Goal: Information Seeking & Learning: Learn about a topic

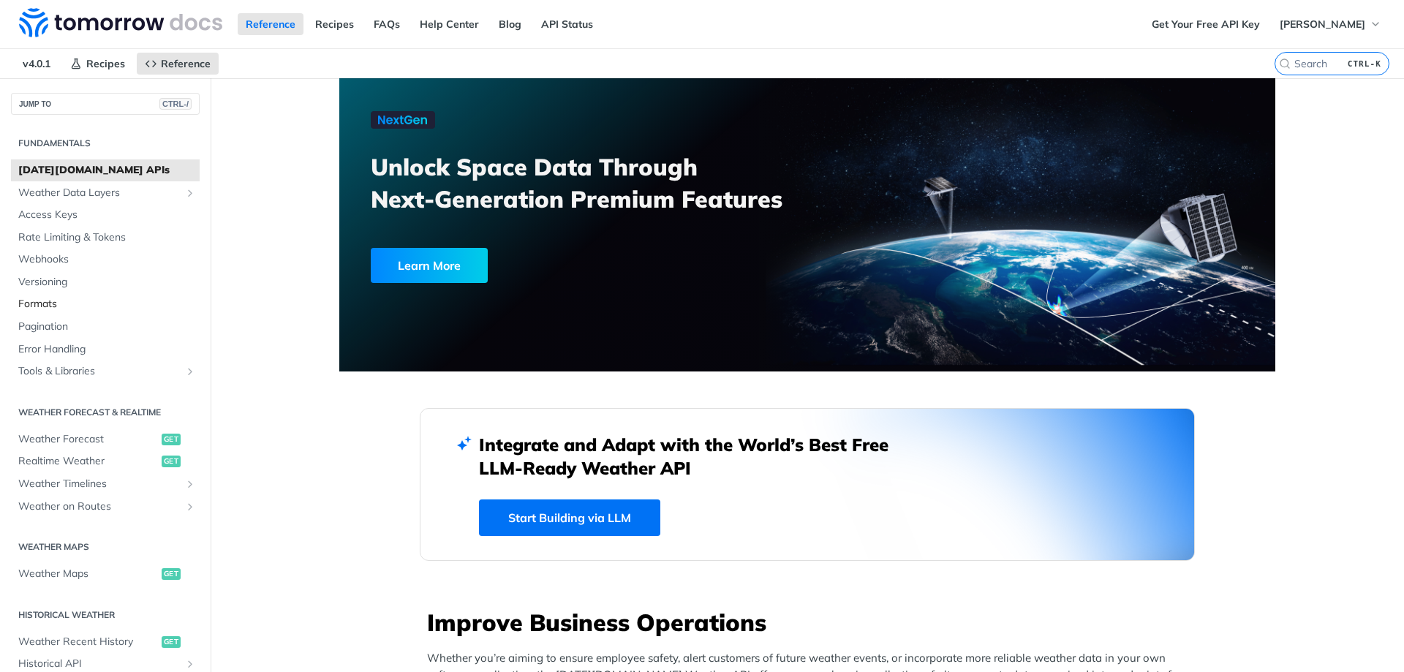
click at [49, 302] on span "Formats" at bounding box center [107, 304] width 178 height 15
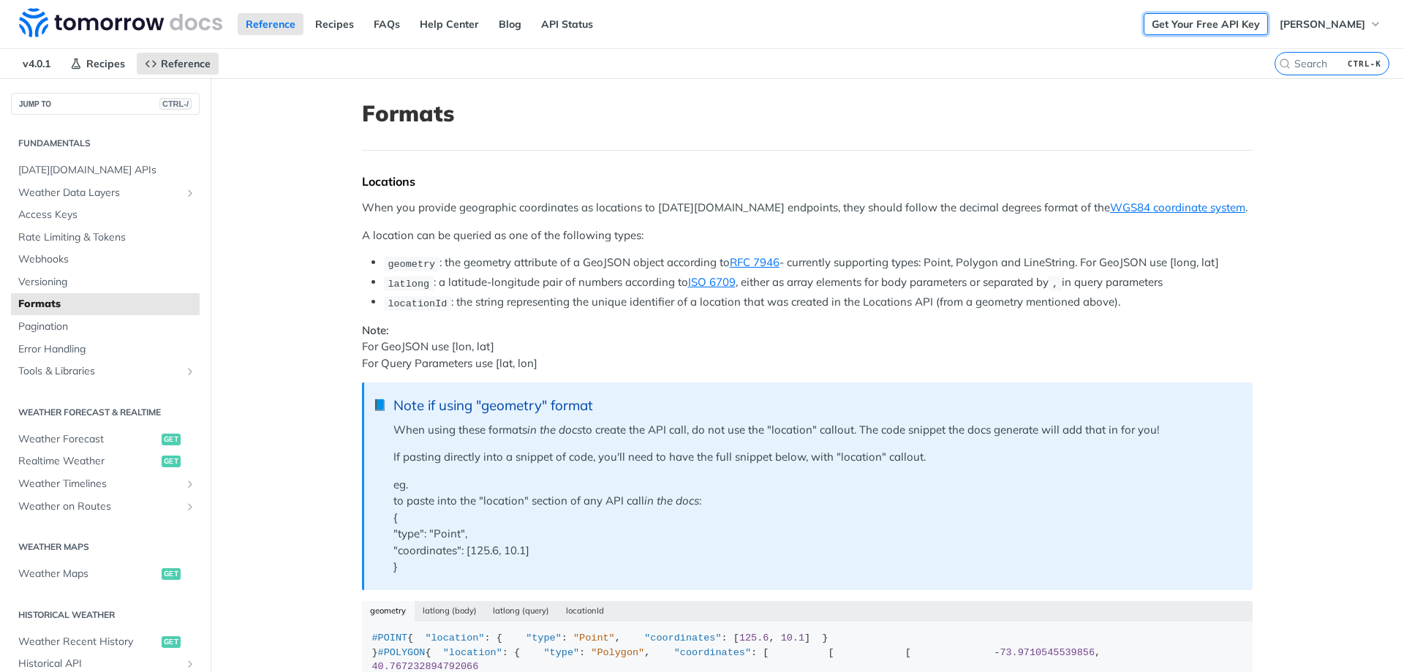
click at [1195, 26] on link "Get Your Free API Key" at bounding box center [1206, 24] width 124 height 22
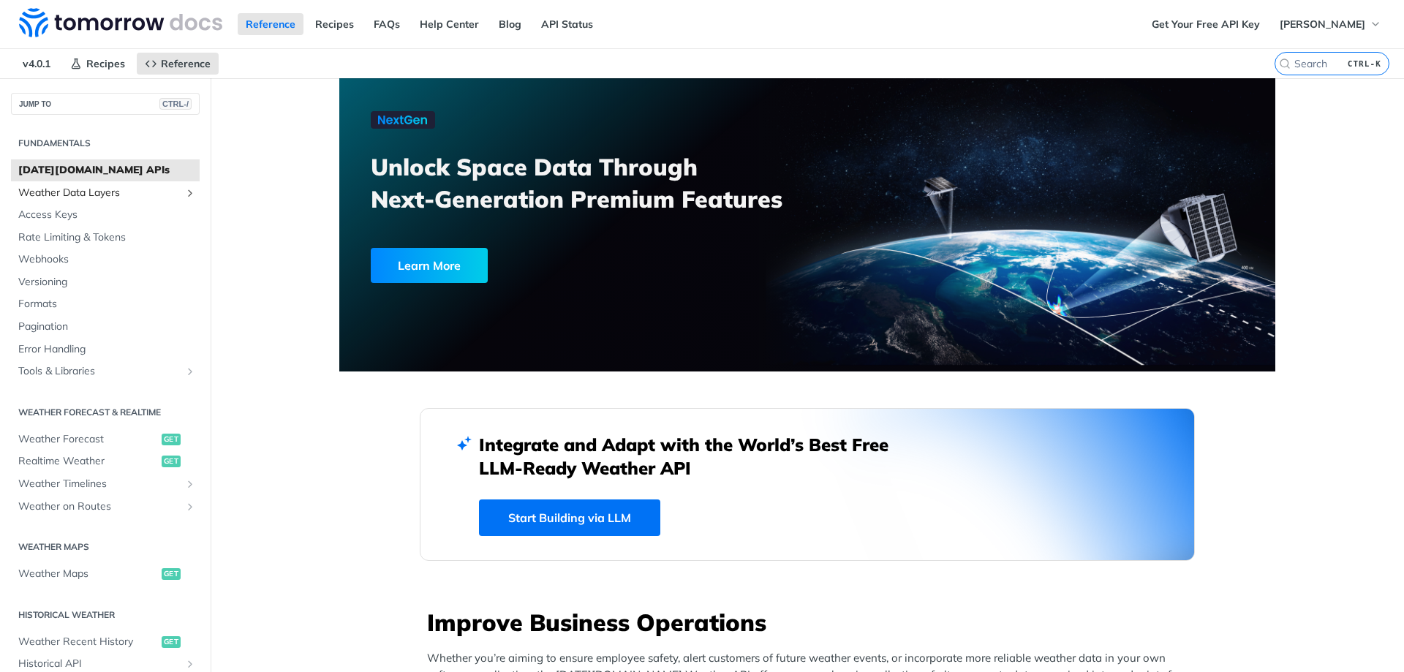
click at [129, 196] on span "Weather Data Layers" at bounding box center [99, 193] width 162 height 15
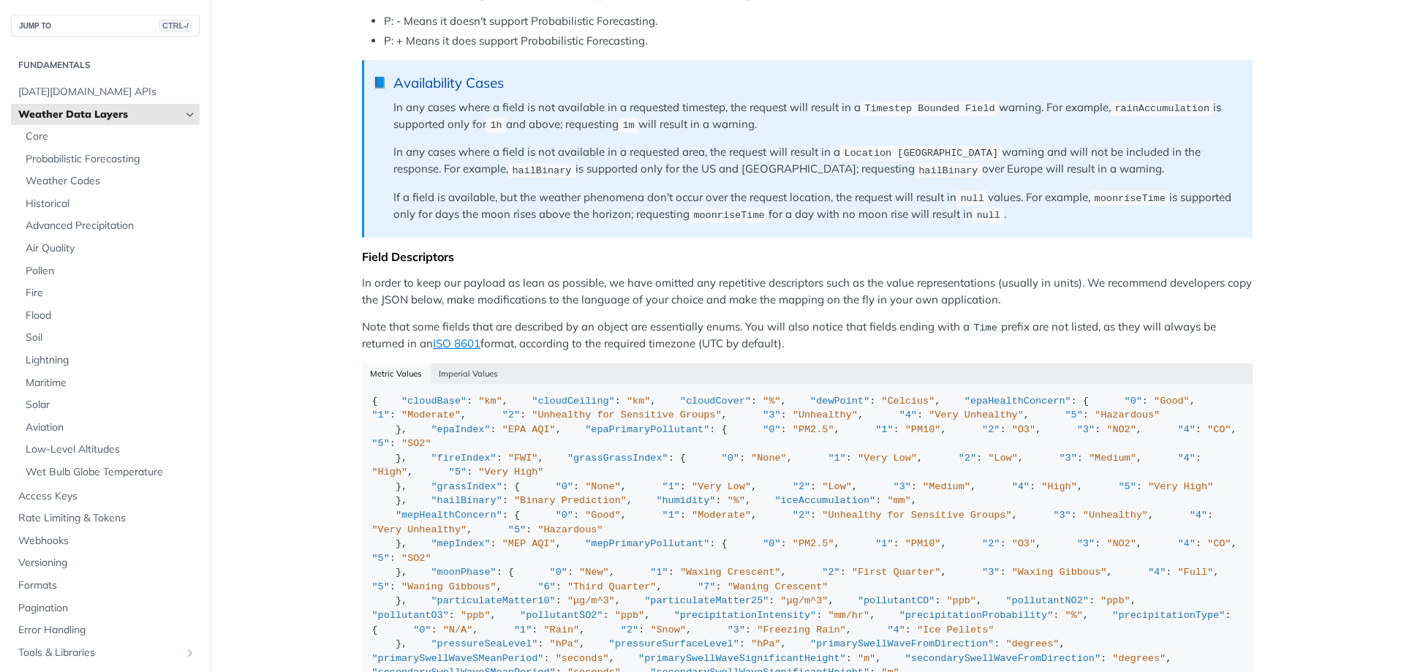
scroll to position [1229, 0]
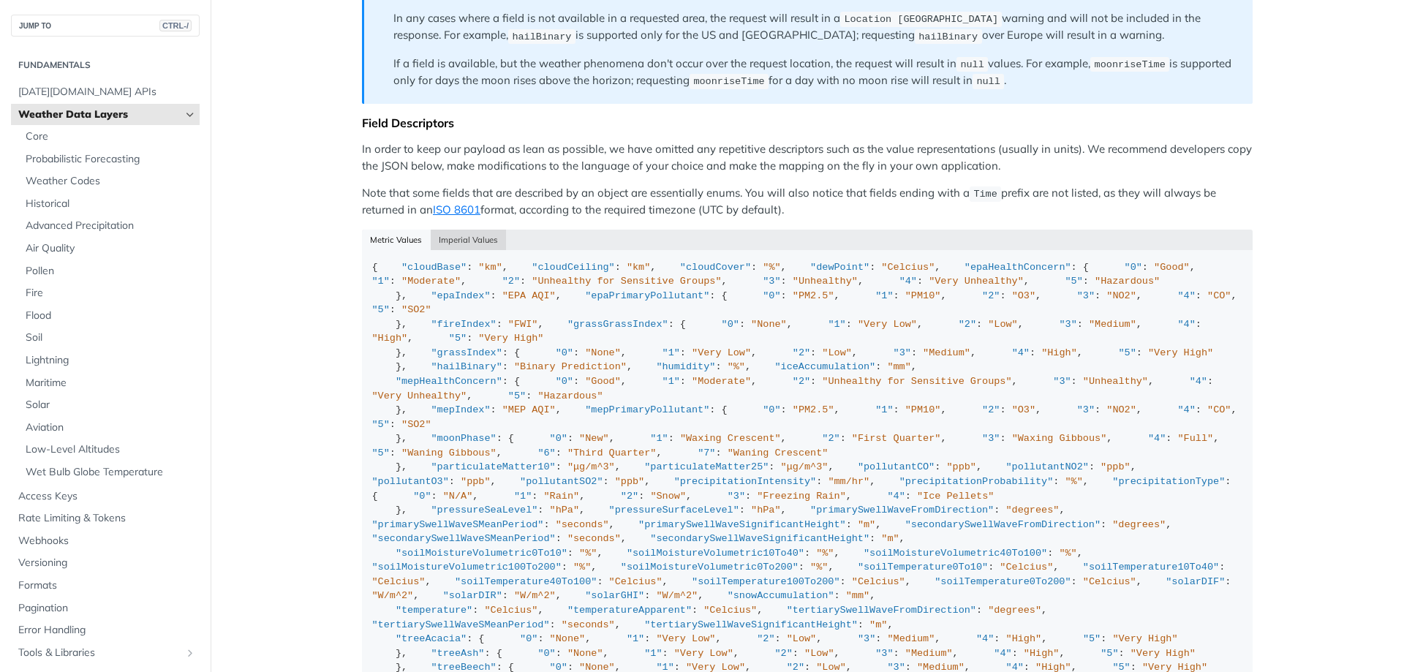
click at [457, 250] on button "Imperial Values" at bounding box center [469, 240] width 76 height 20
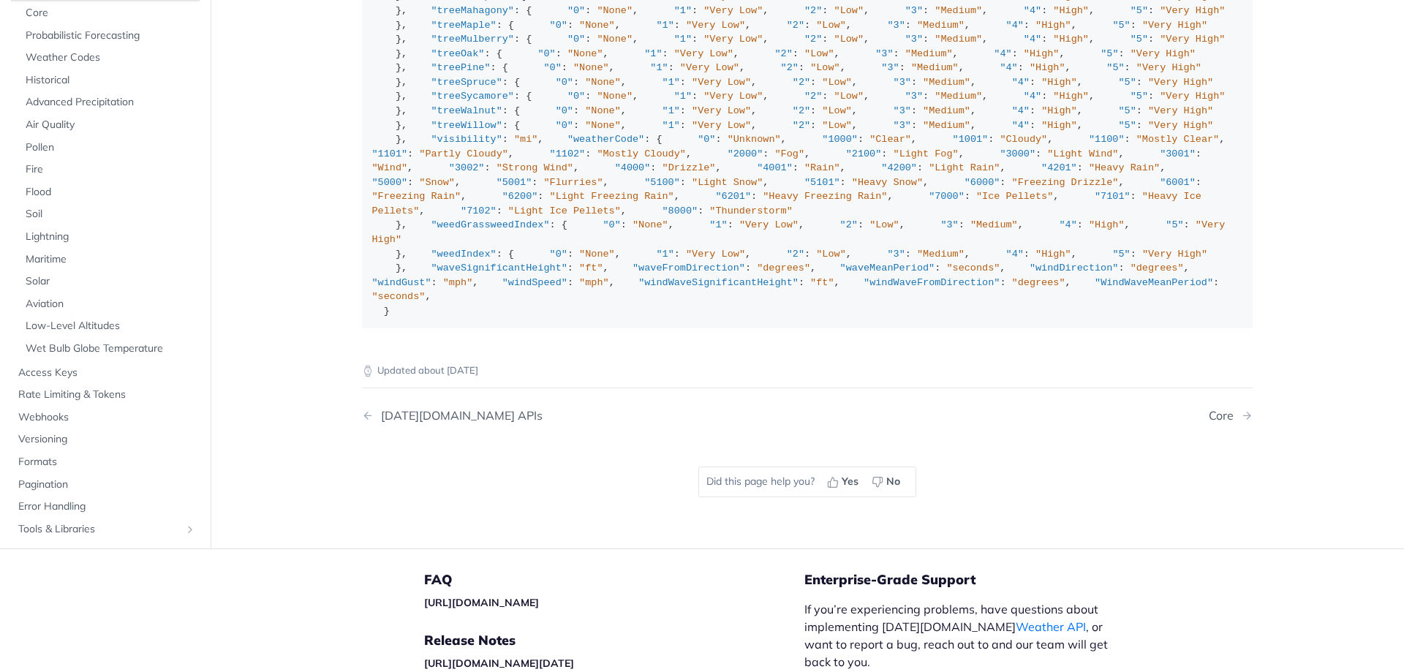
scroll to position [1843, 0]
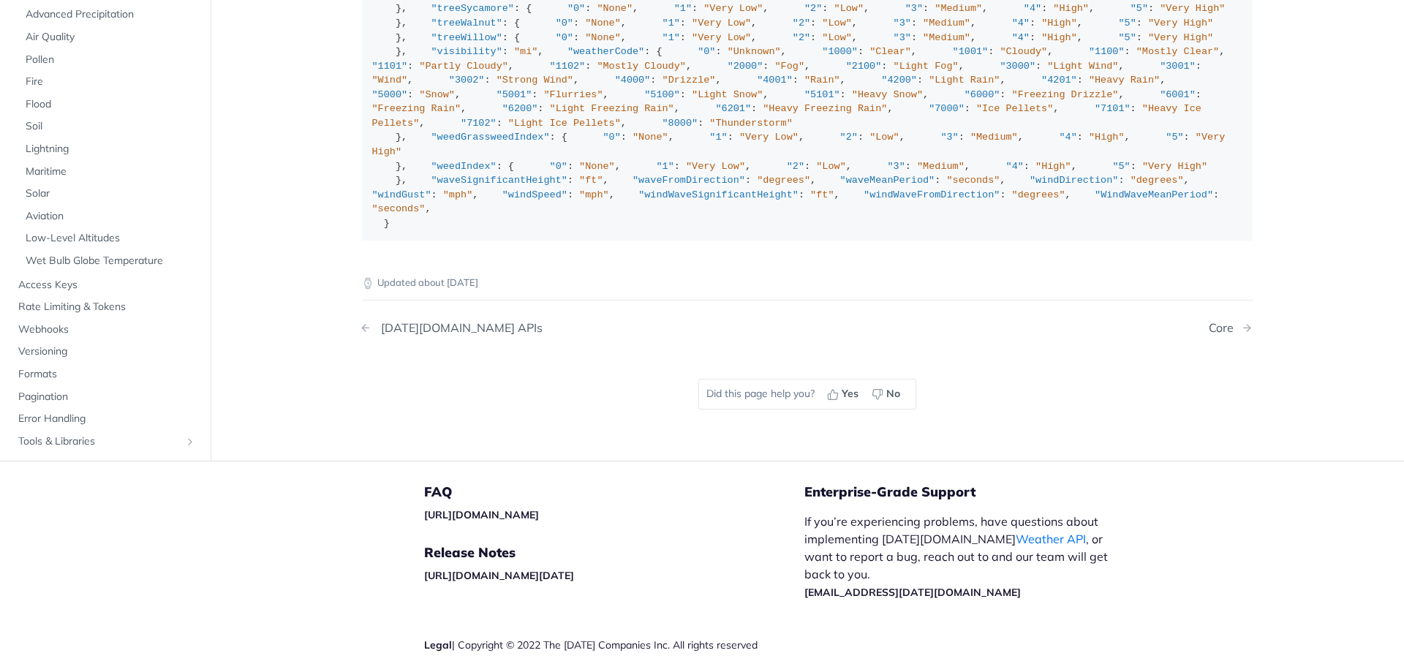
click at [404, 335] on div "Tomorrow.io APIs" at bounding box center [458, 328] width 169 height 14
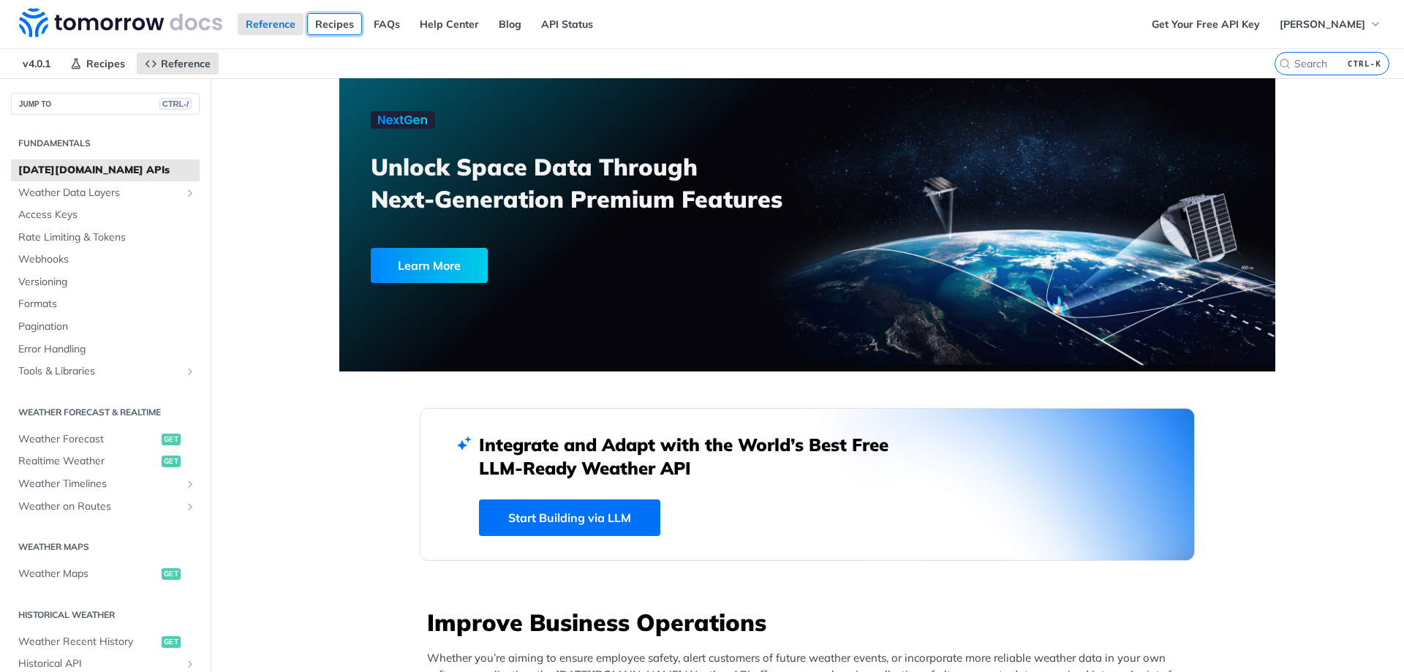
click at [326, 24] on link "Recipes" at bounding box center [334, 24] width 55 height 22
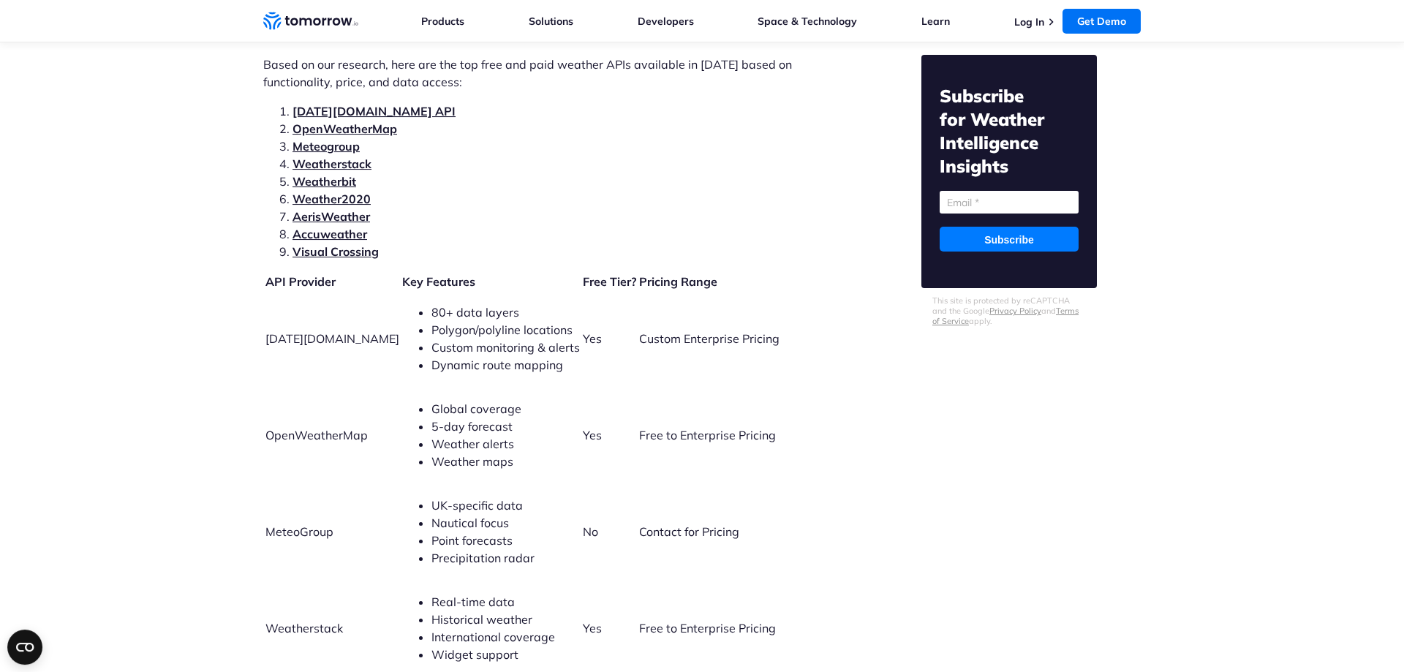
scroll to position [3133, 0]
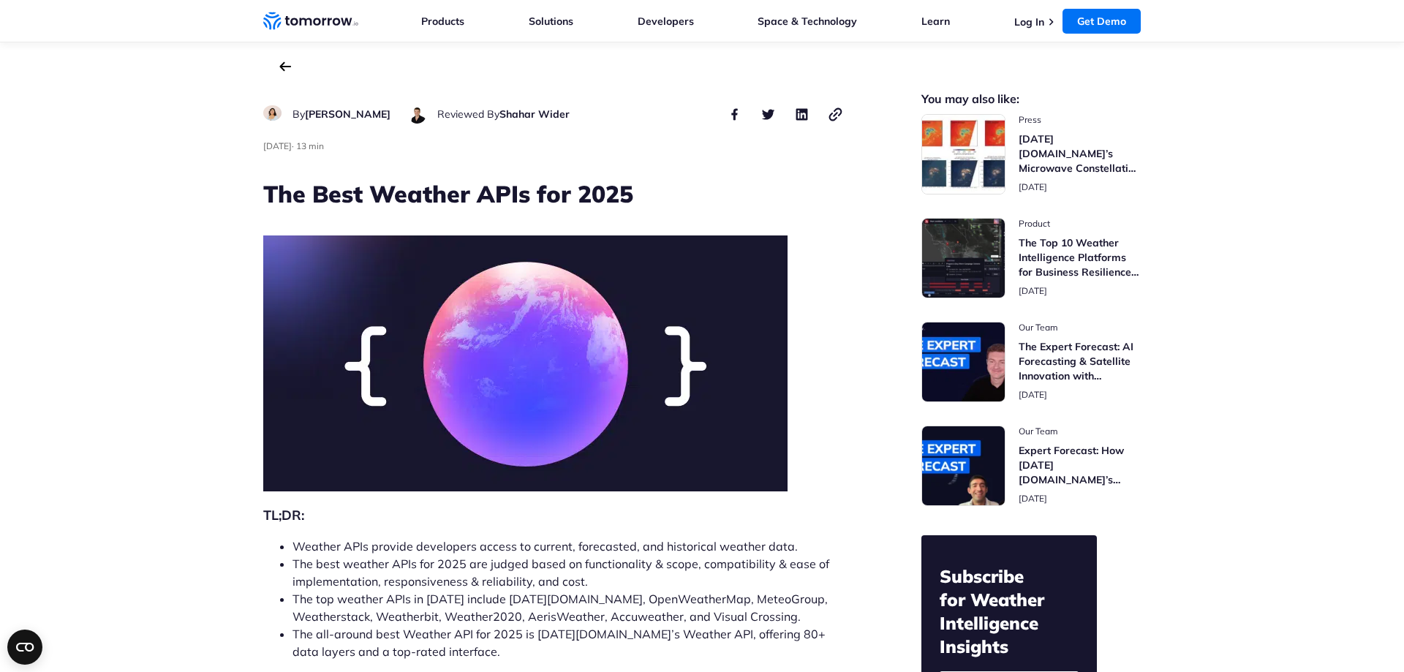
scroll to position [5595, 0]
